Goal: Task Accomplishment & Management: Use online tool/utility

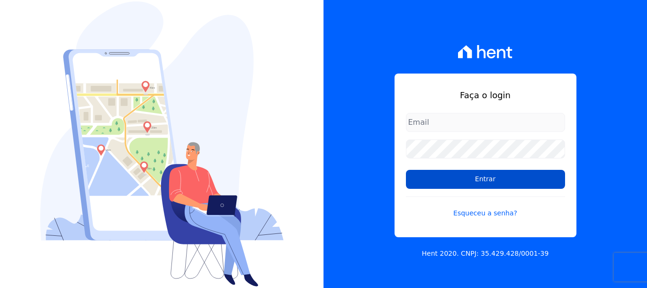
type input "documentos@fronteimoveis.com.br"
click at [480, 175] on input "Entrar" at bounding box center [485, 179] width 159 height 19
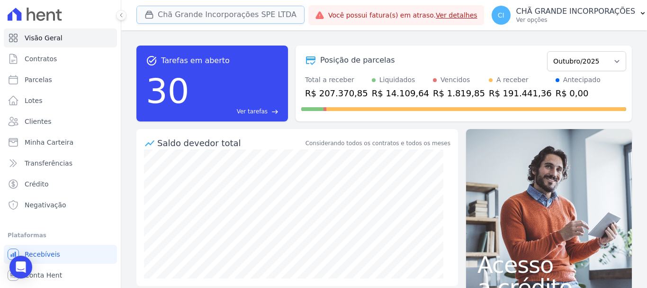
click at [208, 10] on button "Chã Grande Incorporações SPE LTDA" at bounding box center [220, 15] width 168 height 18
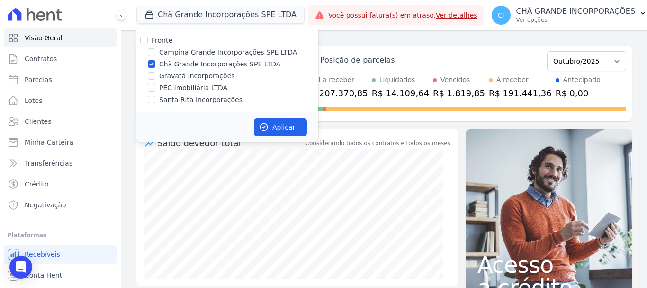
click at [152, 59] on div "Fronte Campina Grande Incorporações SPE LTDA Chã Grande Incorporações SPE LTDA …" at bounding box center [227, 70] width 182 height 84
click at [152, 65] on input "Chã Grande Incorporações SPE LTDA" at bounding box center [152, 64] width 8 height 8
checkbox input "false"
click at [153, 52] on input "Campina Grande Incorporações SPE LTDA" at bounding box center [152, 52] width 8 height 8
checkbox input "true"
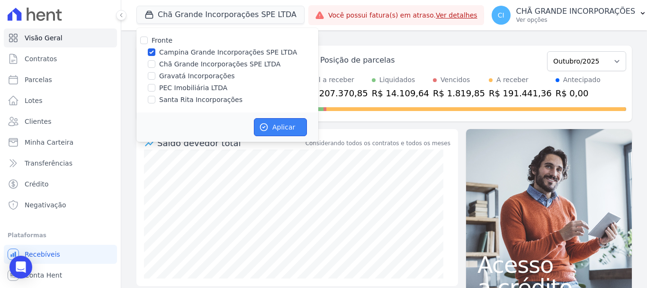
click at [266, 124] on icon "button" at bounding box center [264, 127] width 7 height 7
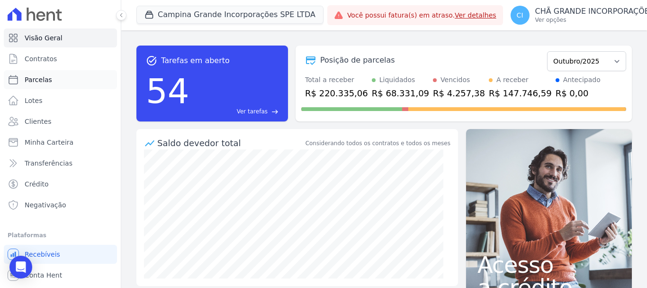
click at [38, 81] on span "Parcelas" at bounding box center [38, 79] width 27 height 9
select select
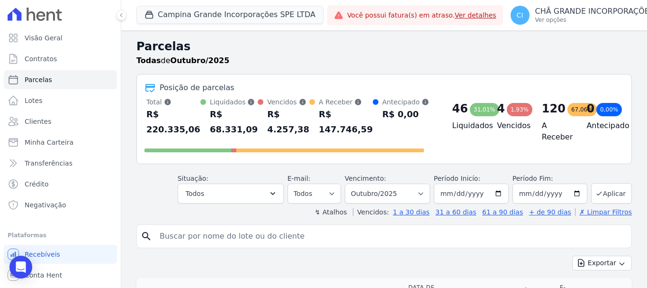
click at [164, 242] on input "search" at bounding box center [391, 236] width 474 height 19
type input "Marlene de melo reis dos santos"
select select
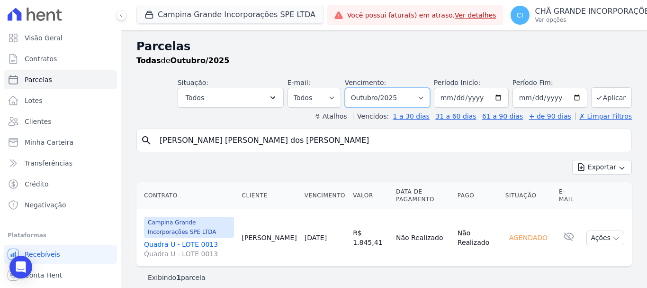
click at [424, 98] on select "Filtrar por período ──────── Todos os meses Janeiro/2023 Fevereiro/2023 Março/2…" at bounding box center [387, 98] width 85 height 20
select select "05/2025"
click at [351, 88] on select "Filtrar por período ──────── Todos os meses Janeiro/2023 Fevereiro/2023 Março/2…" at bounding box center [387, 98] width 85 height 20
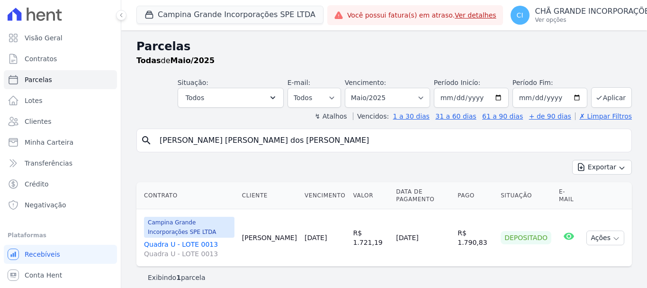
select select
click at [423, 96] on select "Filtrar por período ──────── Todos os meses Janeiro/2023 Fevereiro/2023 Março/2…" at bounding box center [387, 98] width 85 height 20
select select "06/2025"
click at [351, 88] on select "Filtrar por período ──────── Todos os meses Janeiro/2023 Fevereiro/2023 Março/2…" at bounding box center [387, 98] width 85 height 20
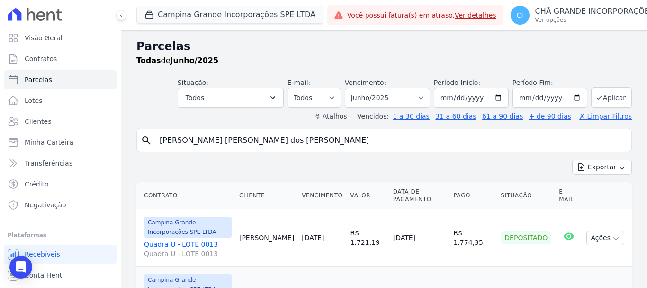
select select
click at [419, 98] on select "Filtrar por período ──────── Todos os meses Janeiro/2023 Fevereiro/2023 Março/2…" at bounding box center [387, 98] width 85 height 20
select select "06/2026"
click at [351, 88] on select "Filtrar por período ──────── Todos os meses Janeiro/2023 Fevereiro/2023 Março/2…" at bounding box center [387, 98] width 85 height 20
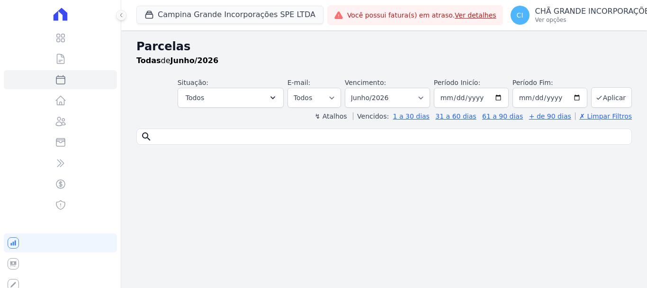
select select
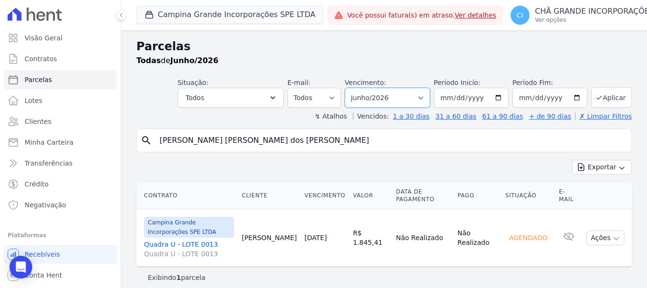
click at [422, 95] on select "Filtrar por período ──────── Todos os meses Janeiro/2023 Fevereiro/2023 Março/2…" at bounding box center [387, 98] width 85 height 20
select select "02/2025"
click at [351, 88] on select "Filtrar por período ──────── Todos os meses Janeiro/2023 Fevereiro/2023 Março/2…" at bounding box center [387, 98] width 85 height 20
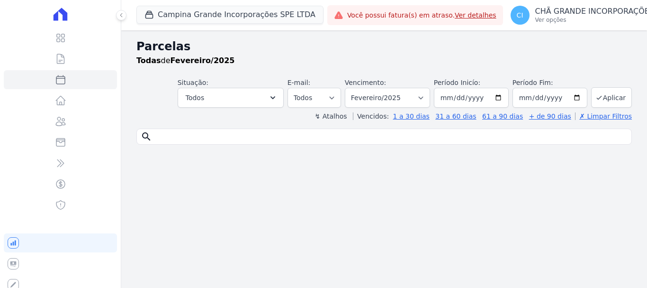
select select
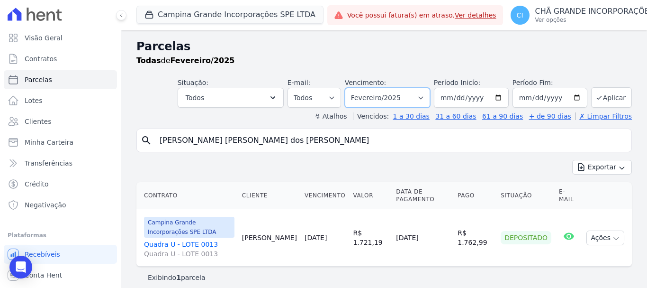
click at [420, 95] on select "Filtrar por período ──────── Todos os meses Janeiro/2023 Fevereiro/2023 Março/2…" at bounding box center [387, 98] width 85 height 20
select select "03/2025"
click at [351, 88] on select "Filtrar por período ──────── Todos os meses Janeiro/2023 Fevereiro/2023 Março/2…" at bounding box center [387, 98] width 85 height 20
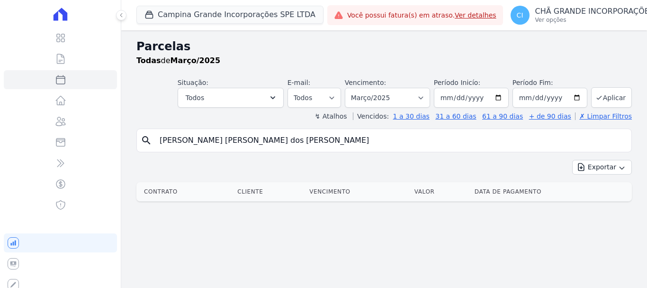
select select
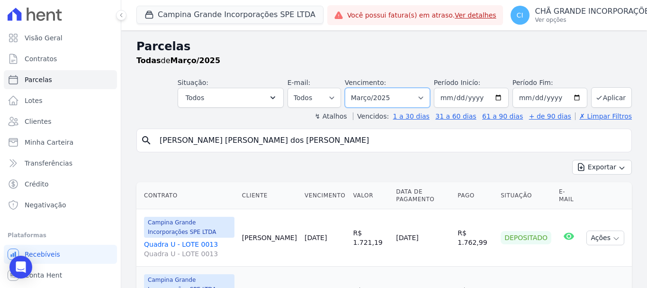
click at [424, 98] on select "Filtrar por período ──────── Todos os meses Janeiro/2023 Fevereiro/2023 Março/2…" at bounding box center [387, 98] width 85 height 20
select select "02/2025"
click at [351, 88] on select "Filtrar por período ──────── Todos os meses Janeiro/2023 Fevereiro/2023 Março/2…" at bounding box center [387, 98] width 85 height 20
select select
click at [425, 99] on select "Filtrar por período ──────── Todos os meses Janeiro/2023 Fevereiro/2023 Março/2…" at bounding box center [387, 98] width 85 height 20
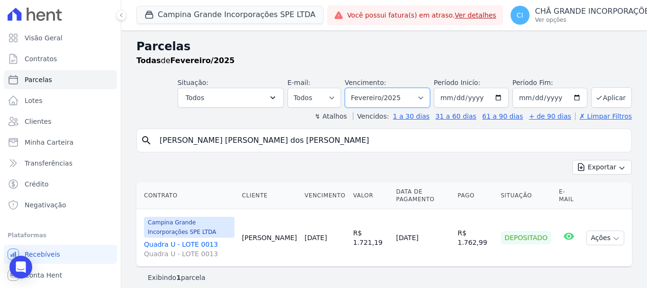
select select "03/2026"
click at [351, 88] on select "Filtrar por período ──────── Todos os meses Janeiro/2023 Fevereiro/2023 Março/2…" at bounding box center [387, 98] width 85 height 20
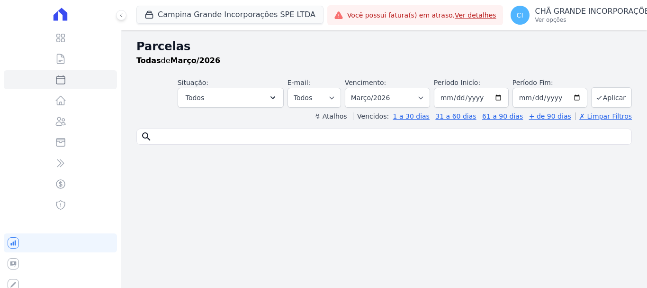
select select
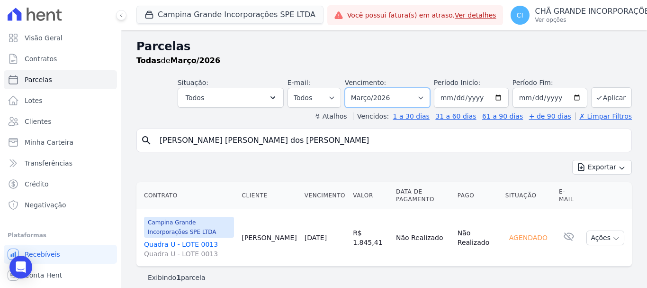
click at [423, 99] on select "Filtrar por período ──────── Todos os meses Janeiro/2023 Fevereiro/2023 Março/2…" at bounding box center [387, 98] width 85 height 20
select select "03/2025"
click at [351, 88] on select "Filtrar por período ──────── Todos os meses Janeiro/2023 Fevereiro/2023 Março/2…" at bounding box center [387, 98] width 85 height 20
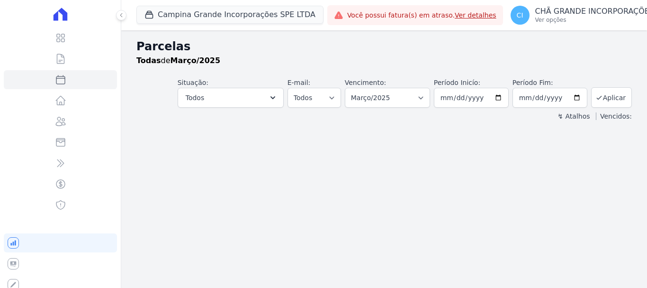
select select
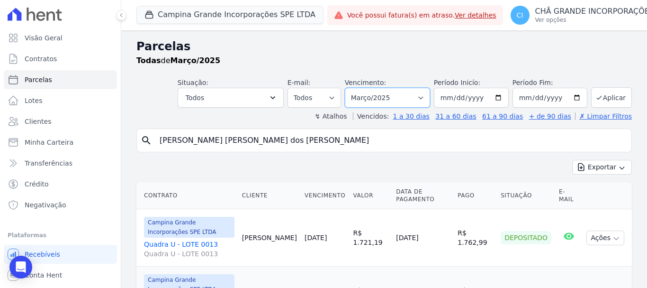
click at [421, 96] on select "Filtrar por período ──────── Todos os meses Janeiro/2023 Fevereiro/2023 Março/2…" at bounding box center [387, 98] width 85 height 20
select select "04/2025"
click at [351, 88] on select "Filtrar por período ──────── Todos os meses Janeiro/2023 Fevereiro/2023 Março/2…" at bounding box center [387, 98] width 85 height 20
select select
click at [420, 97] on select "Filtrar por período ──────── Todos os meses Janeiro/2023 Fevereiro/2023 Março/2…" at bounding box center [387, 98] width 85 height 20
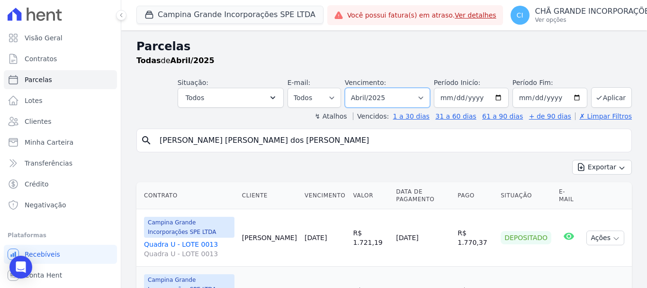
click at [351, 88] on select "Filtrar por período ──────── Todos os meses Janeiro/2023 Fevereiro/2023 Março/2…" at bounding box center [387, 98] width 85 height 20
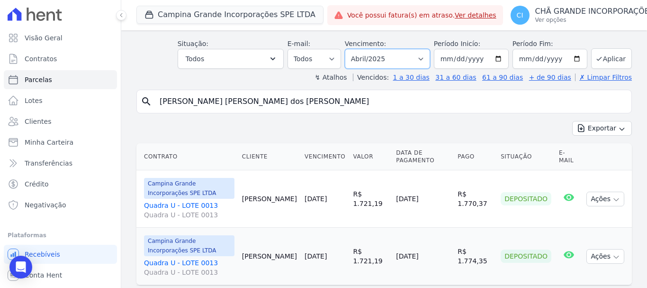
scroll to position [65, 0]
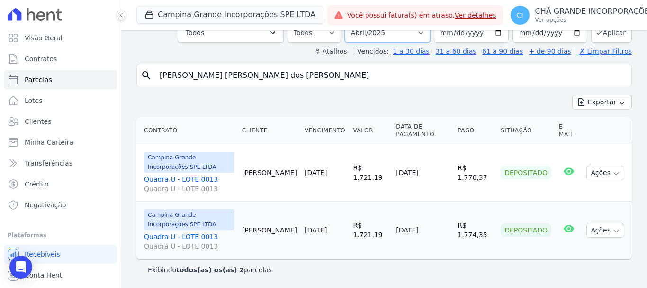
click at [422, 33] on select "Filtrar por período ──────── Todos os meses Janeiro/2023 Fevereiro/2023 Março/2…" at bounding box center [387, 33] width 85 height 20
select select "05/2025"
click at [351, 23] on select "Filtrar por período ──────── Todos os meses Janeiro/2023 Fevereiro/2023 Março/2…" at bounding box center [387, 33] width 85 height 20
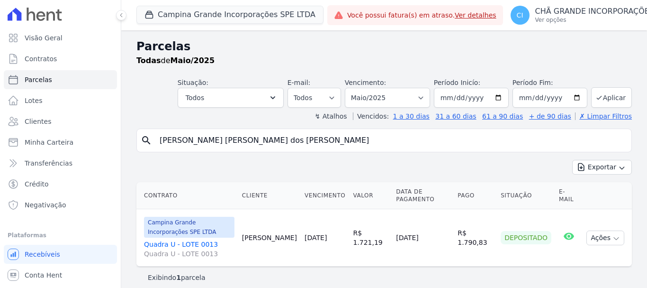
select select
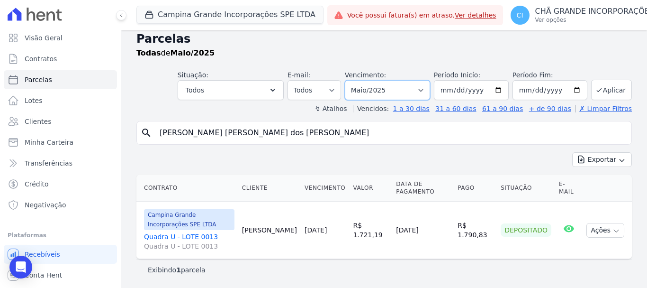
click at [424, 88] on select "Filtrar por período ──────── Todos os meses Janeiro/2023 Fevereiro/2023 Março/2…" at bounding box center [387, 90] width 85 height 20
select select "06/2025"
click at [351, 80] on select "Filtrar por período ──────── Todos os meses Janeiro/2023 Fevereiro/2023 Março/2…" at bounding box center [387, 90] width 85 height 20
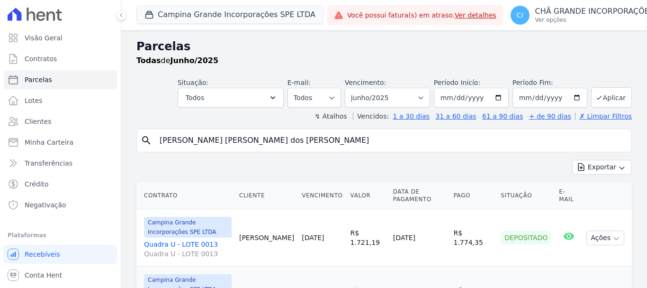
select select
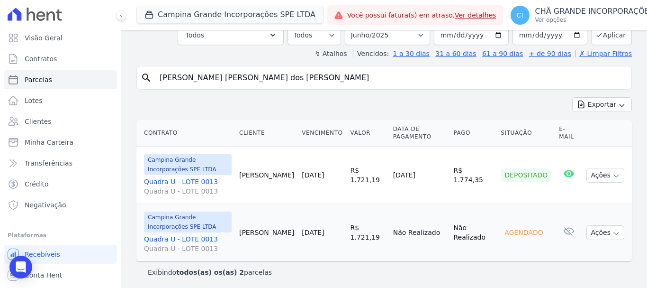
scroll to position [65, 0]
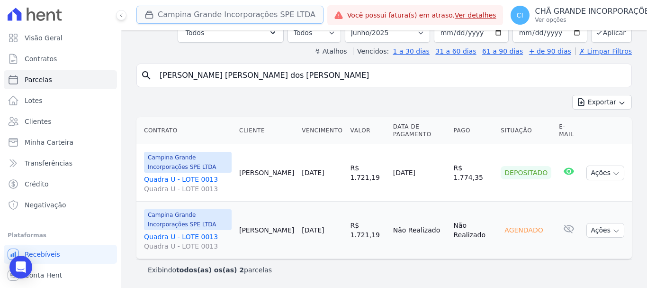
click at [185, 13] on button "Campina Grande Incorporações SPE LTDA" at bounding box center [229, 15] width 187 height 18
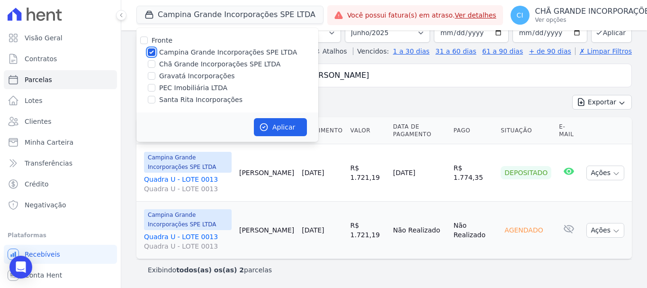
drag, startPoint x: 148, startPoint y: 48, endPoint x: 150, endPoint y: 57, distance: 8.6
click at [148, 49] on input "Campina Grande Incorporações SPE LTDA" at bounding box center [152, 52] width 8 height 8
checkbox input "false"
click at [153, 63] on input "Chã Grande Incorporações SPE LTDA" at bounding box center [152, 64] width 8 height 8
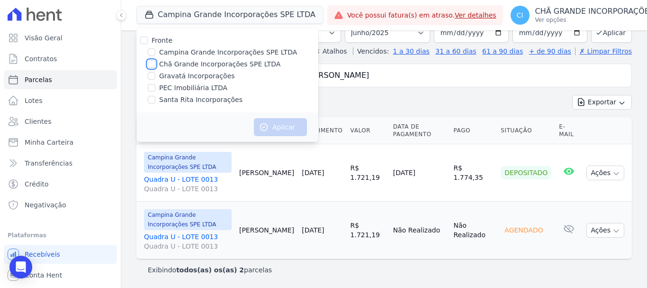
click at [153, 62] on input "Chã Grande Incorporações SPE LTDA" at bounding box center [152, 64] width 8 height 8
checkbox input "true"
click at [287, 124] on button "Aplicar" at bounding box center [280, 127] width 53 height 18
select select
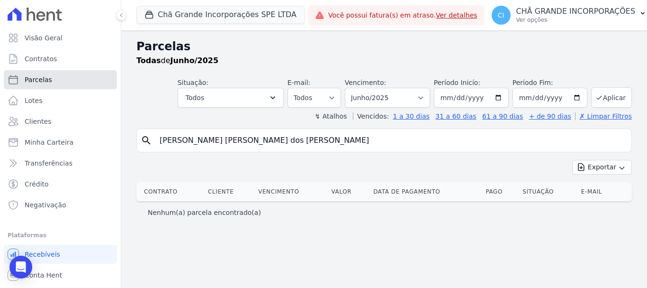
click at [36, 84] on span "Parcelas" at bounding box center [38, 79] width 27 height 9
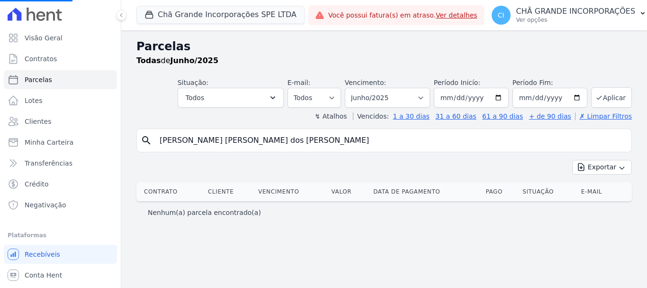
select select
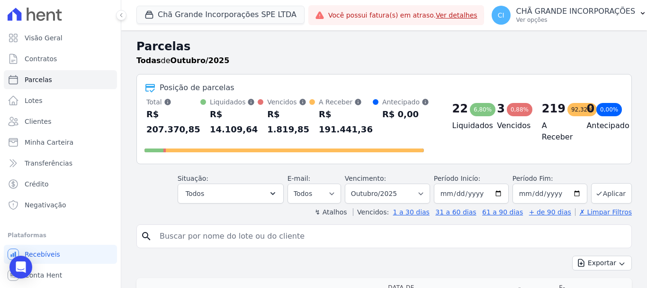
click at [166, 235] on input "search" at bounding box center [391, 236] width 474 height 19
type input "[PERSON_NAME]"
select select
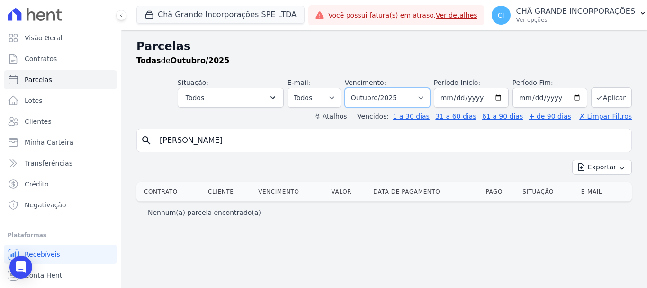
click at [430, 96] on select "Filtrar por período ──────── Todos os meses Outubro/2019 Novembro/2019 Dezembro…" at bounding box center [387, 98] width 85 height 20
select select "05/2025"
click at [358, 88] on select "Filtrar por período ──────── Todos os meses Outubro/2019 Novembro/2019 Dezembro…" at bounding box center [387, 98] width 85 height 20
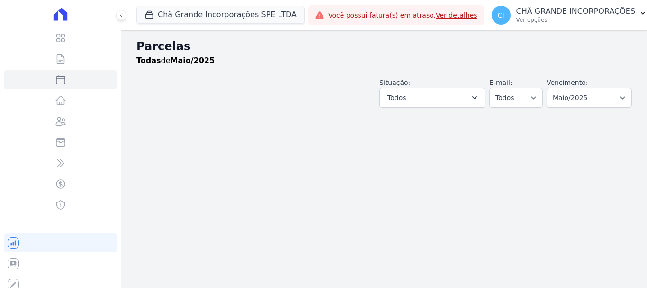
select select
